Goal: Task Accomplishment & Management: Manage account settings

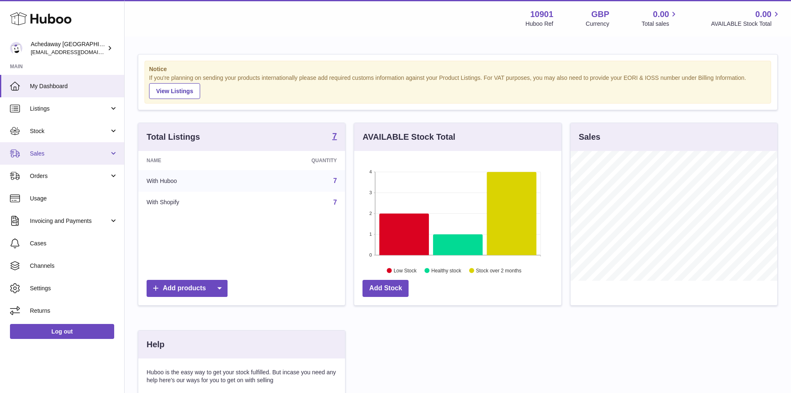
scroll to position [130, 207]
click at [56, 134] on span "Stock" at bounding box center [69, 131] width 79 height 8
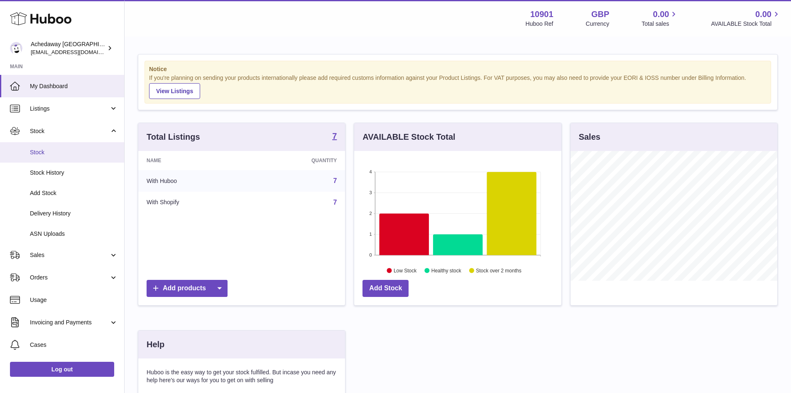
click at [77, 151] on span "Stock" at bounding box center [74, 152] width 88 height 8
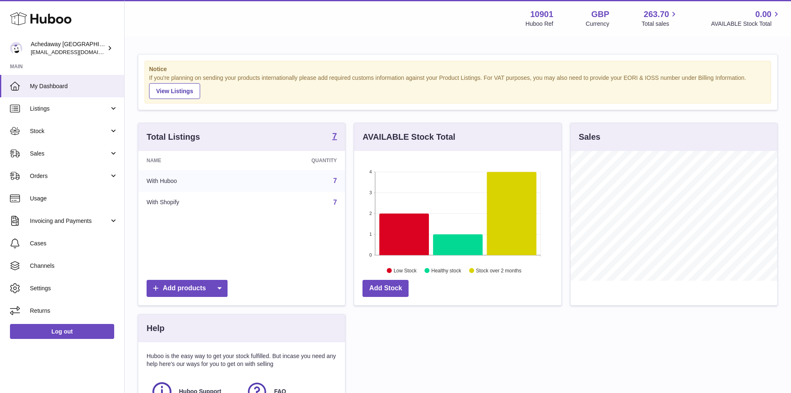
scroll to position [130, 207]
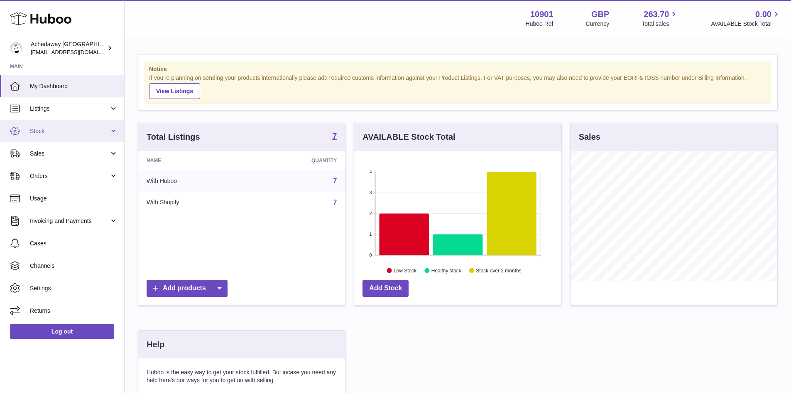
click at [68, 137] on link "Stock" at bounding box center [62, 131] width 124 height 22
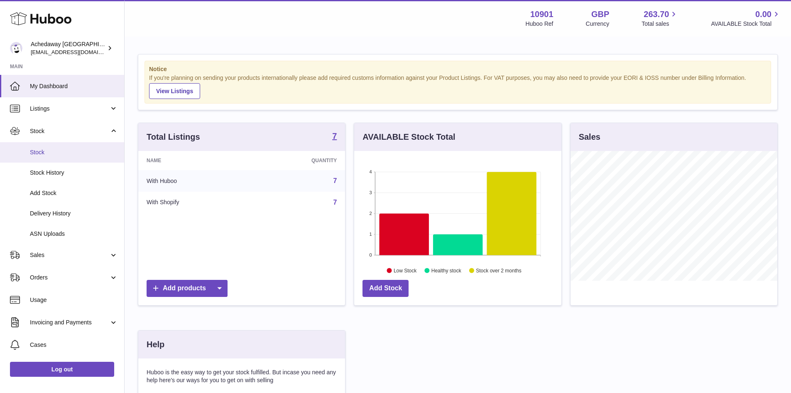
click at [69, 152] on span "Stock" at bounding box center [74, 152] width 88 height 8
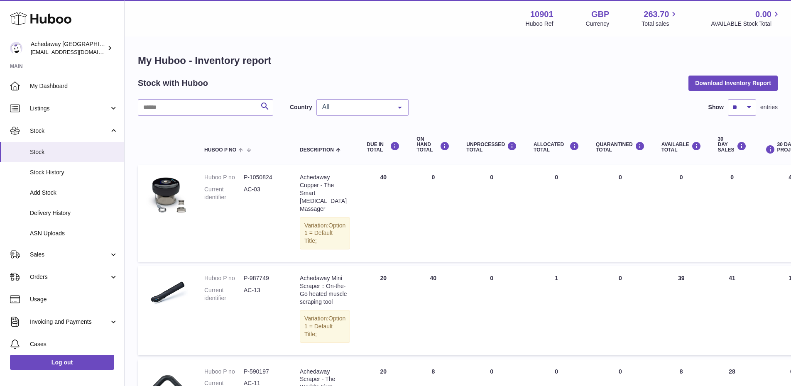
click at [348, 105] on span "All" at bounding box center [355, 107] width 71 height 8
click at [354, 135] on span "GB" at bounding box center [362, 141] width 91 height 17
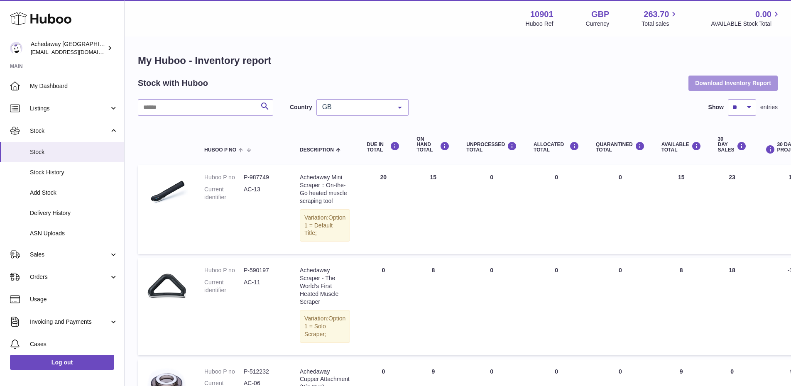
click at [725, 83] on button "Download Inventory Report" at bounding box center [733, 83] width 89 height 15
click at [382, 96] on div "My Huboo - Inventory report Stock with Huboo Download Inventory Report Search C…" at bounding box center [458, 335] width 640 height 563
click at [388, 109] on span "GB" at bounding box center [355, 107] width 71 height 8
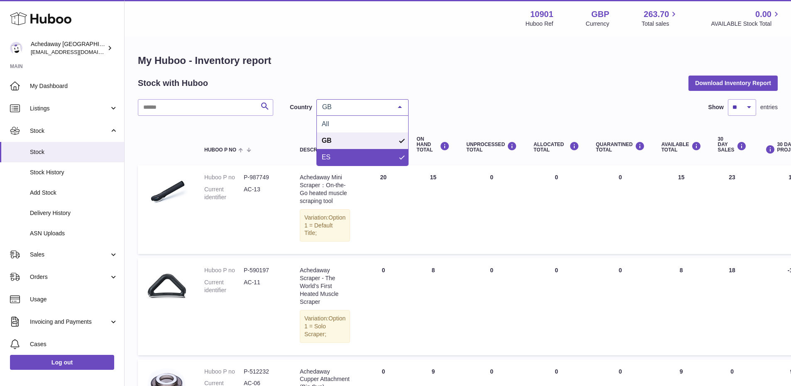
click at [362, 160] on span "ES" at bounding box center [362, 157] width 91 height 17
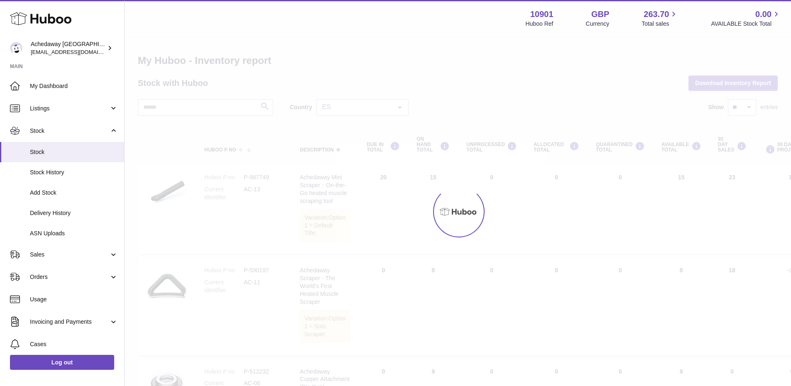
click at [529, 98] on div at bounding box center [458, 211] width 667 height 349
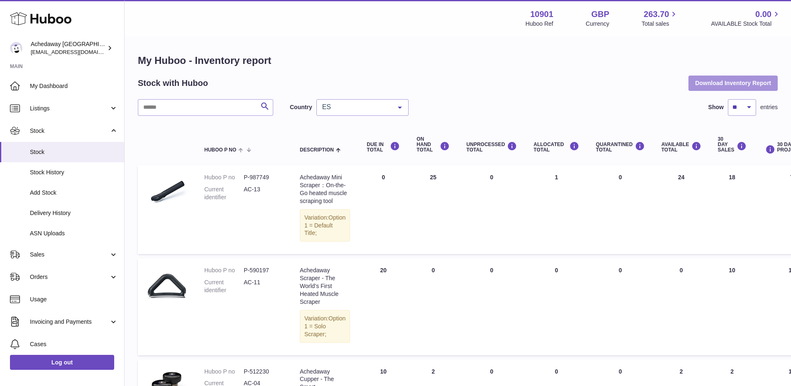
click at [712, 89] on button "Download Inventory Report" at bounding box center [733, 83] width 89 height 15
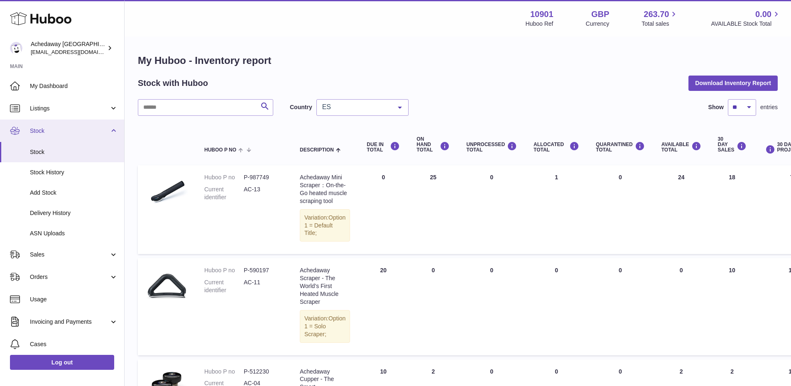
click at [46, 120] on link "Stock" at bounding box center [62, 131] width 124 height 22
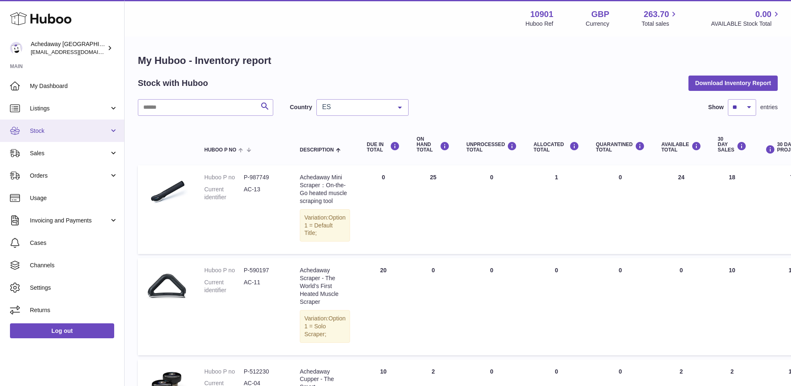
click at [53, 132] on span "Stock" at bounding box center [69, 131] width 79 height 8
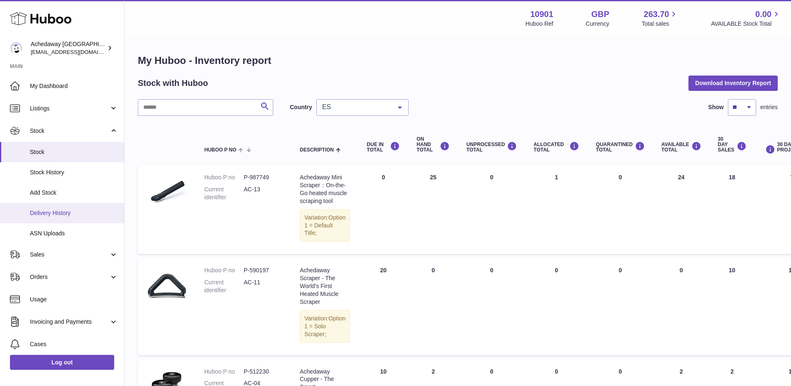
click at [63, 214] on span "Delivery History" at bounding box center [74, 213] width 88 height 8
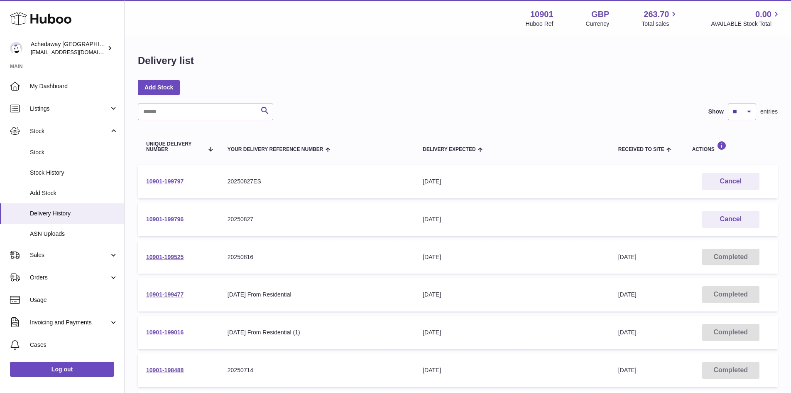
click at [175, 219] on link "10901-199796" at bounding box center [164, 219] width 37 height 7
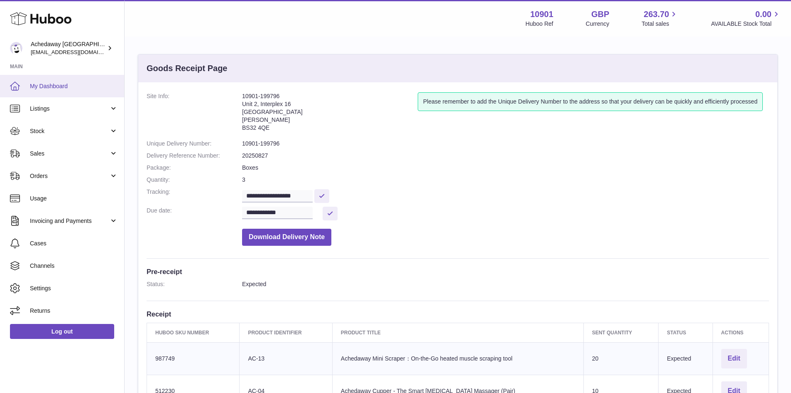
click at [76, 75] on link "My Dashboard" at bounding box center [62, 86] width 124 height 22
click at [76, 81] on link "My Dashboard" at bounding box center [62, 86] width 124 height 22
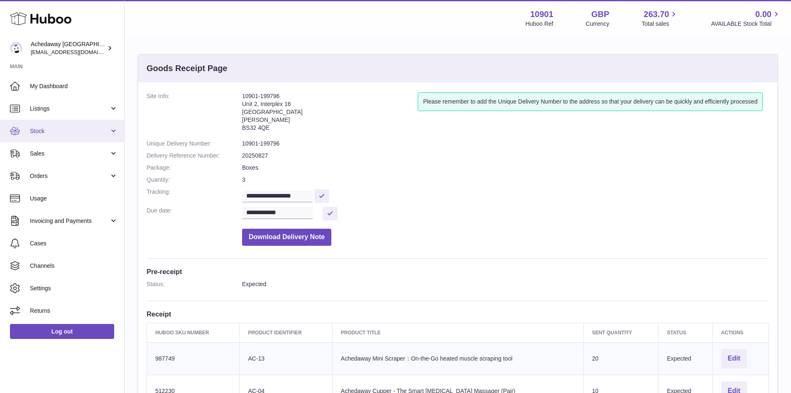
click at [66, 130] on span "Stock" at bounding box center [69, 131] width 79 height 8
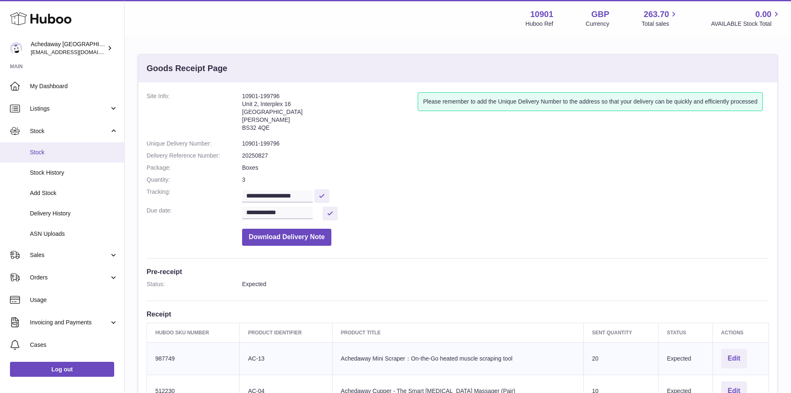
click at [81, 158] on link "Stock" at bounding box center [62, 152] width 124 height 20
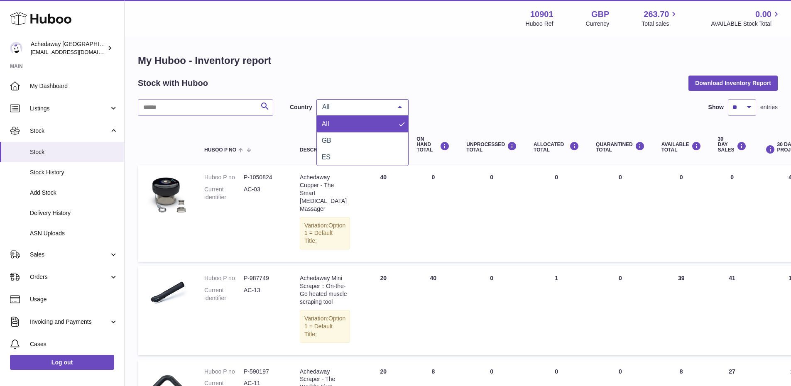
click at [397, 109] on div at bounding box center [400, 108] width 17 height 16
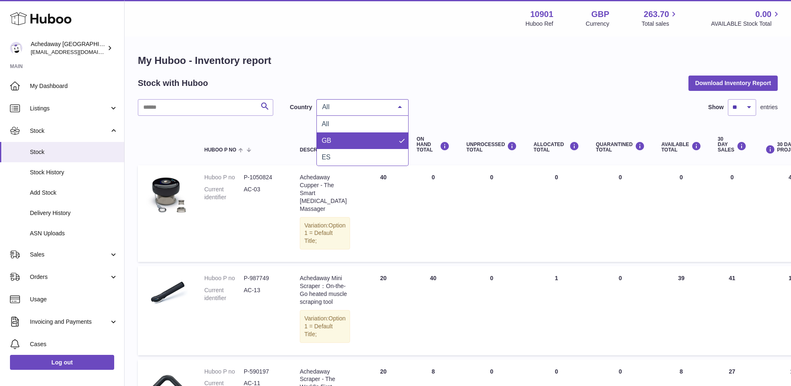
click at [370, 135] on span "GB" at bounding box center [362, 141] width 91 height 17
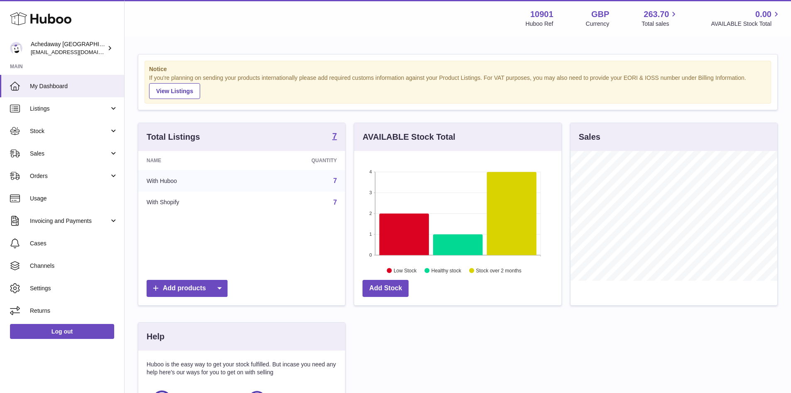
scroll to position [130, 207]
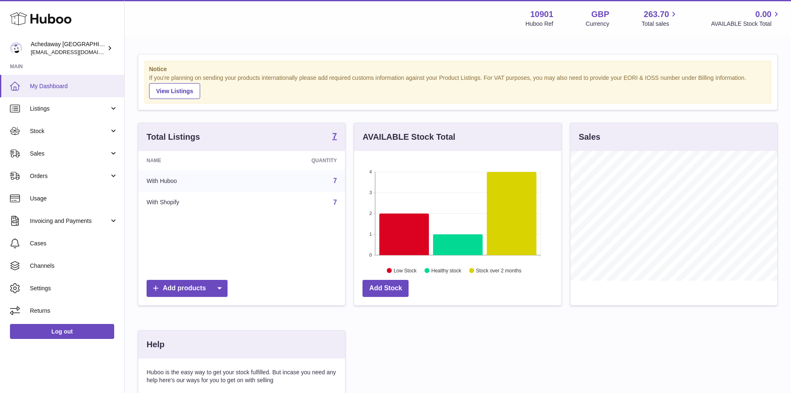
click at [110, 85] on span "My Dashboard" at bounding box center [74, 86] width 88 height 8
